Goal: Use online tool/utility

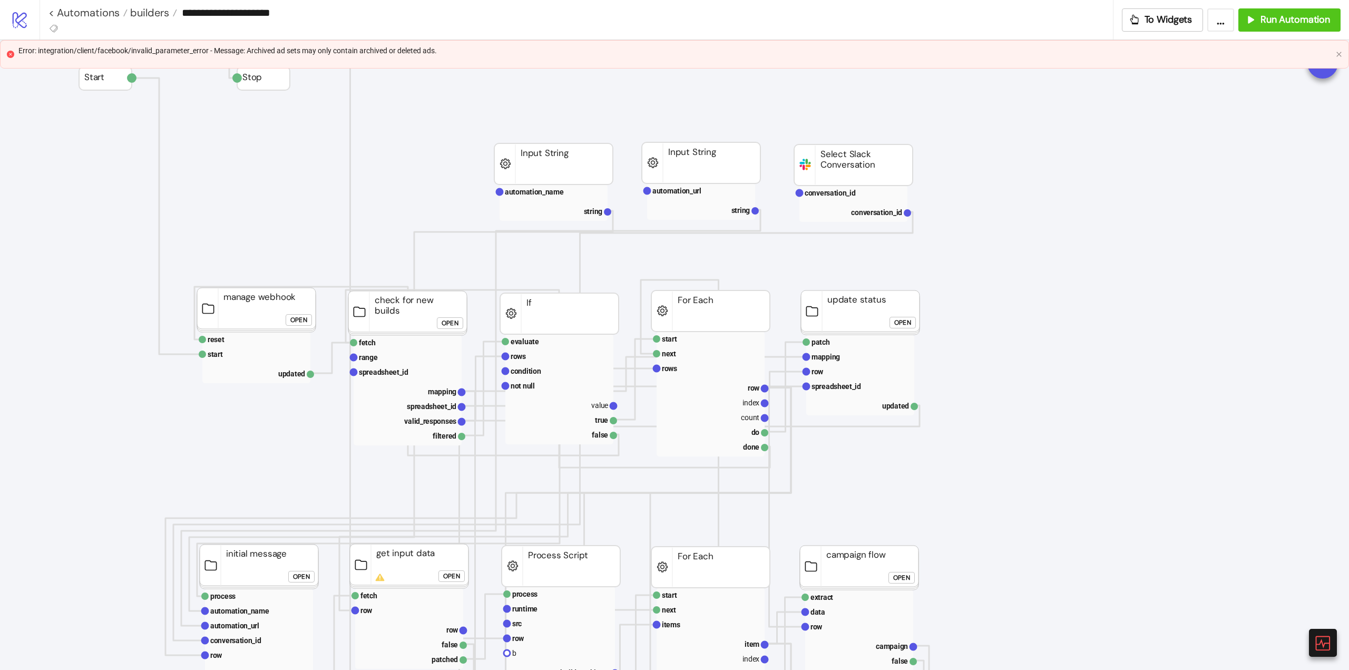
click at [282, 53] on div "Error: integration/client/facebook/invalid_parameter_error - Message: Archived …" at bounding box center [675, 51] width 1314 height 12
copy div "Error: integration/client/facebook/invalid_parameter_error - Message: Archived …"
click at [731, 386] on rect at bounding box center [711, 387] width 108 height 15
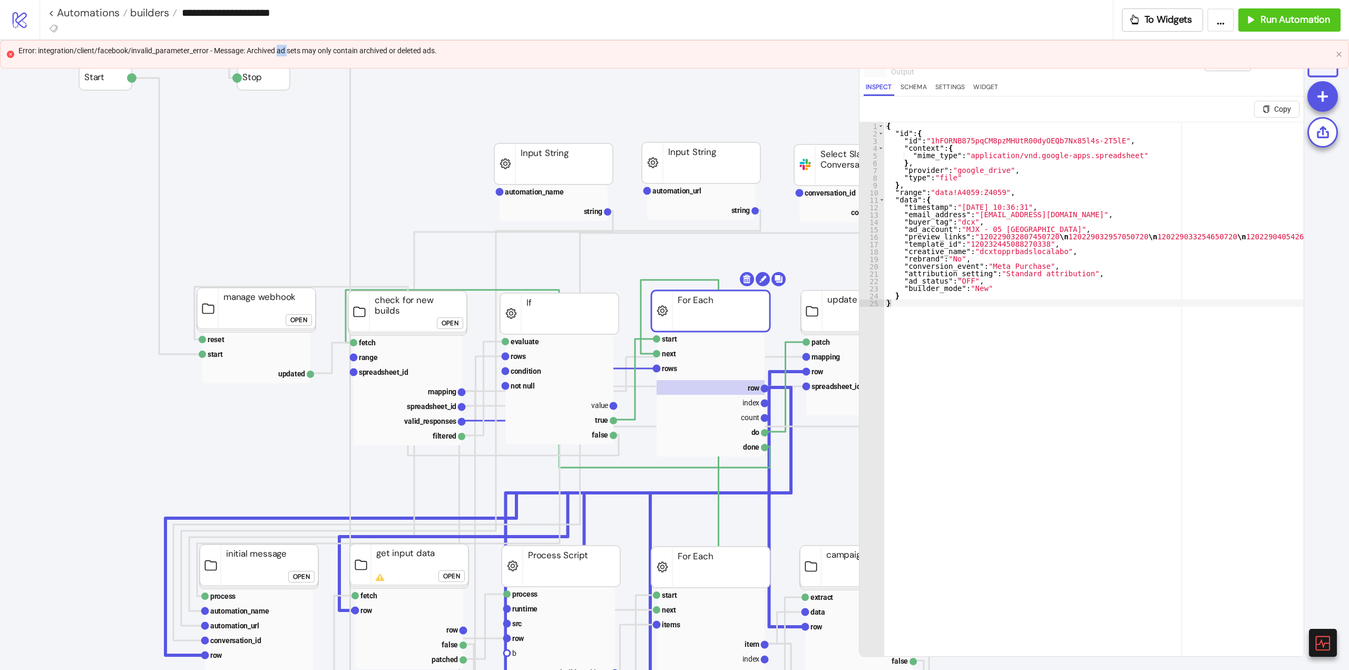
type textarea "*"
click at [910, 302] on div "{ "id" : { "id" : "1hFORNB875pqCM8pzMHUtR00dyOEQb7Nx85l4s-2T5lE" , "context" : …" at bounding box center [1223, 405] width 676 height 566
click at [1339, 54] on icon "close" at bounding box center [1339, 54] width 5 height 5
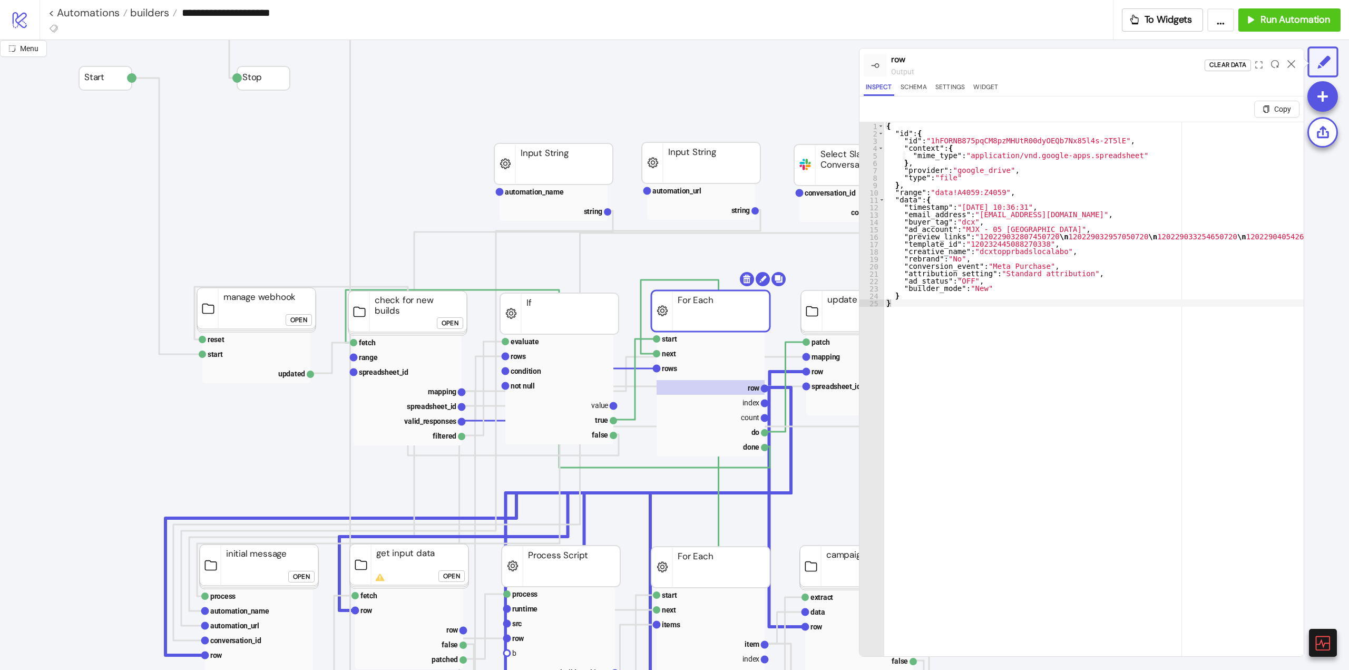
click at [1296, 62] on div at bounding box center [1292, 65] width 16 height 28
click at [1294, 62] on icon at bounding box center [1292, 64] width 8 height 8
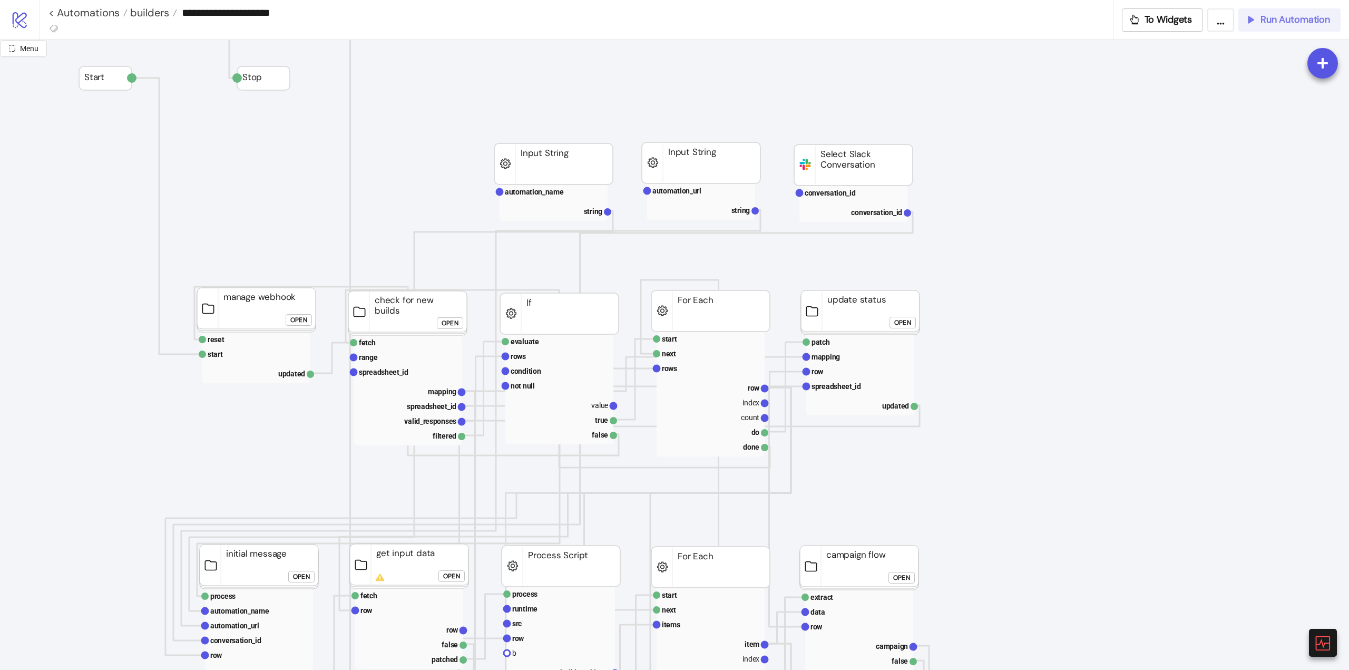
click at [1288, 23] on span "Run Automation" at bounding box center [1296, 20] width 70 height 12
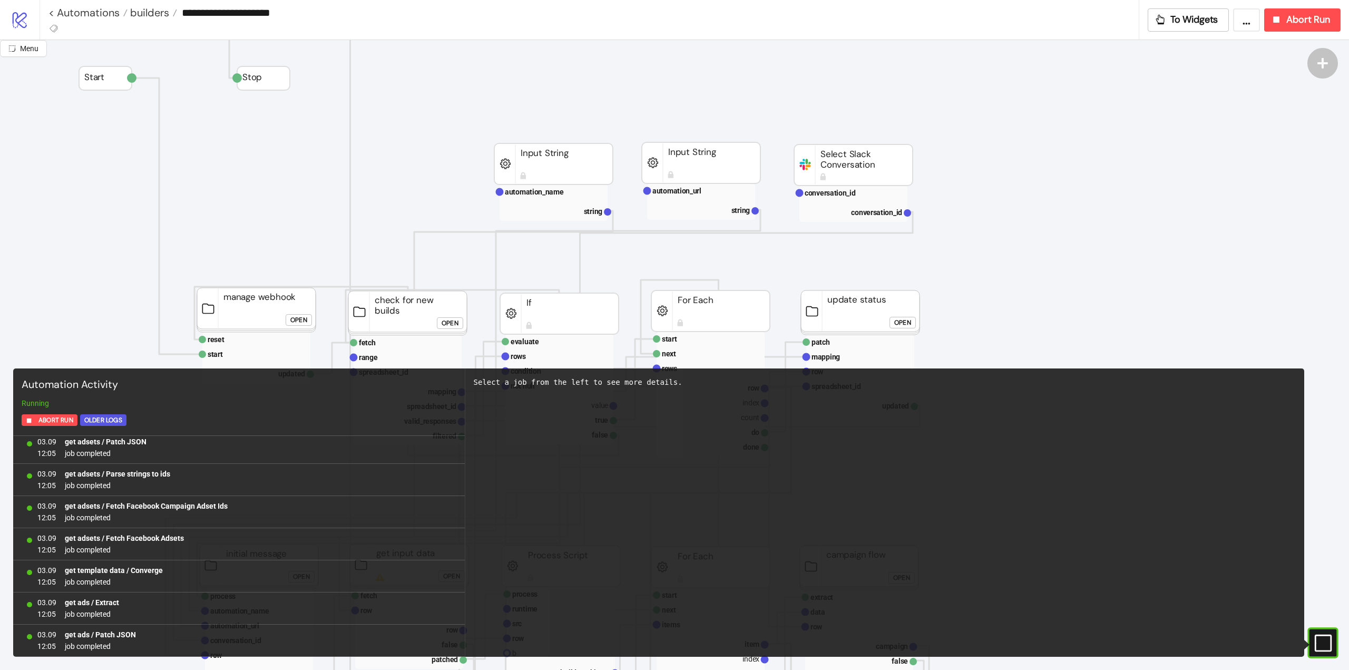
scroll to position [3284, 0]
